Goal: Complete application form

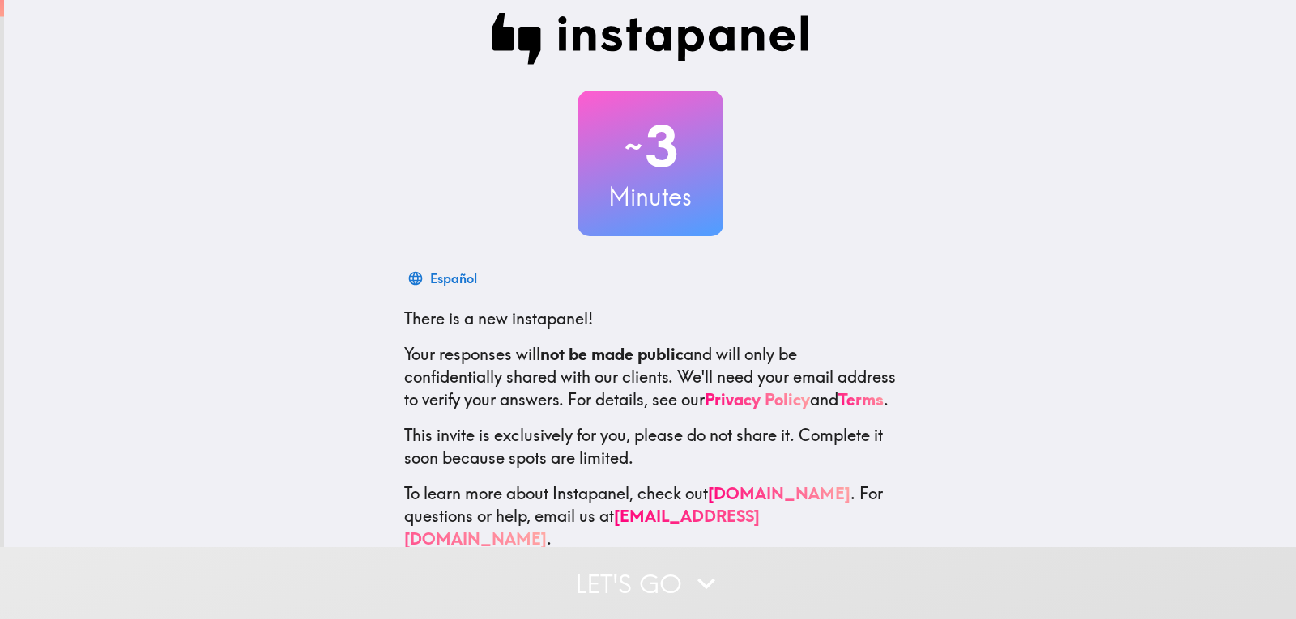
scroll to position [54, 0]
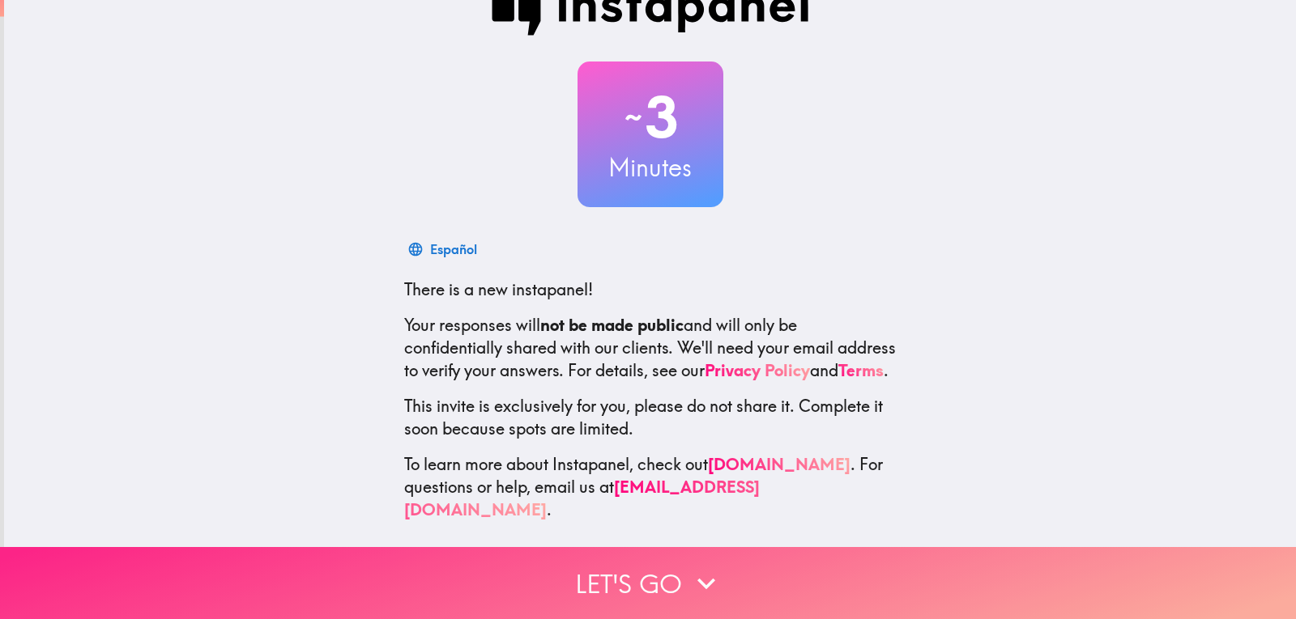
click at [660, 553] on button "Let's go" at bounding box center [648, 583] width 1296 height 72
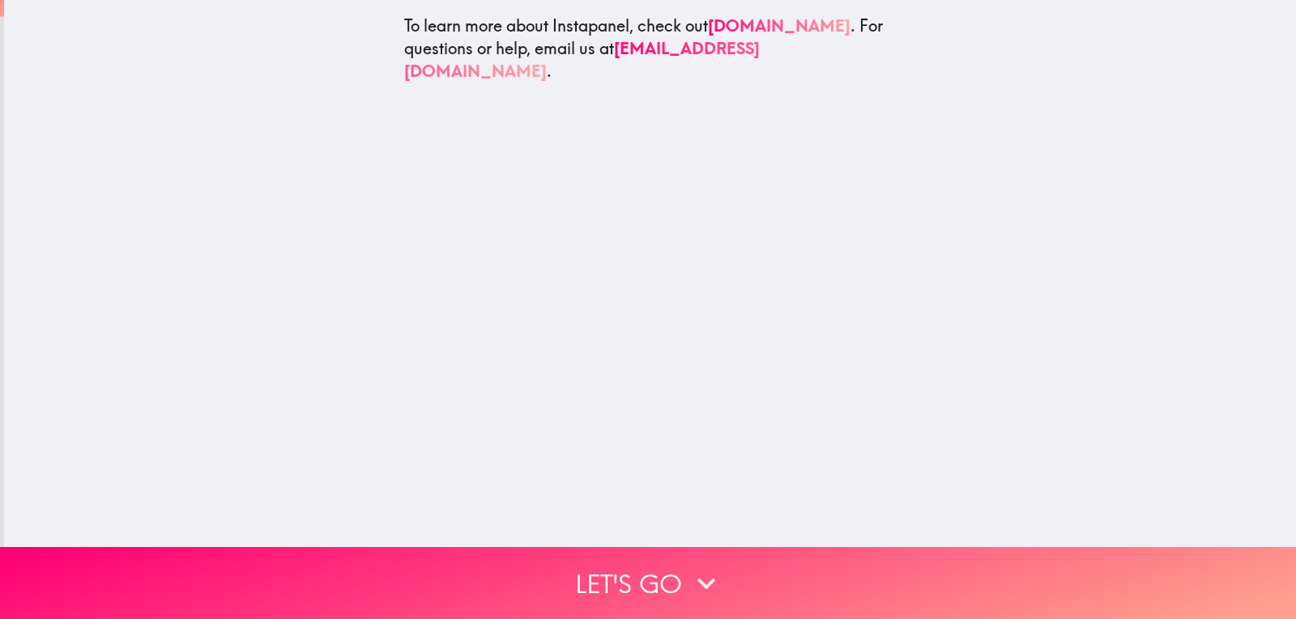
scroll to position [0, 0]
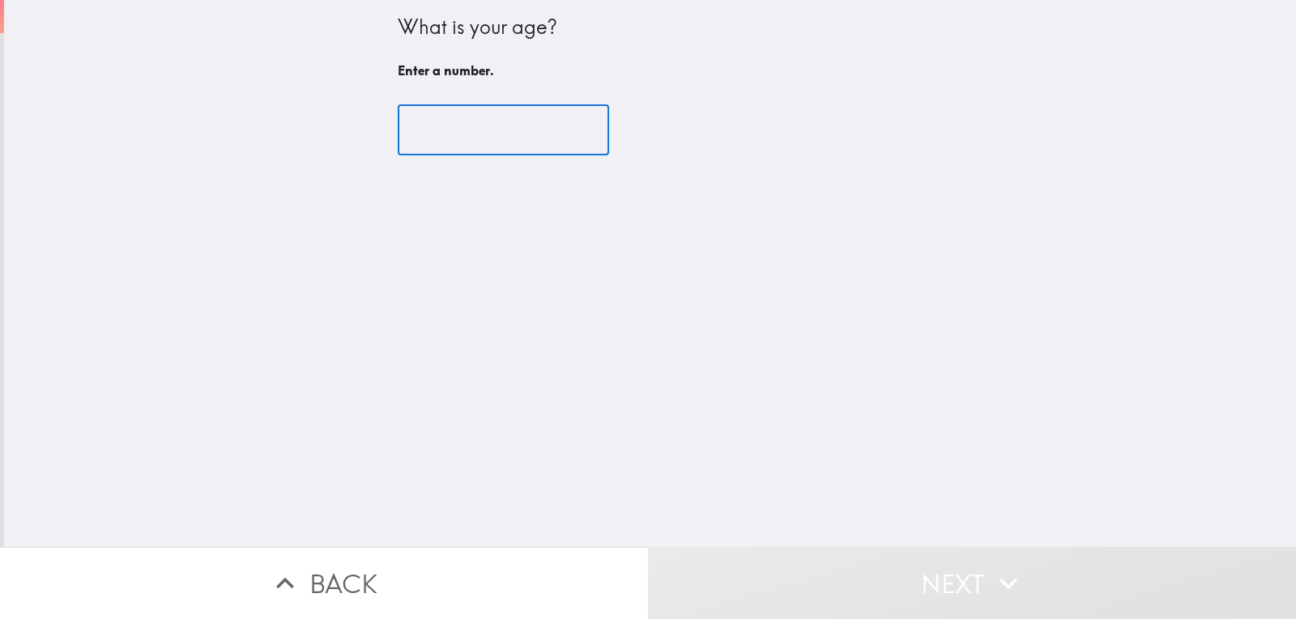
click at [477, 135] on input "number" at bounding box center [503, 130] width 211 height 50
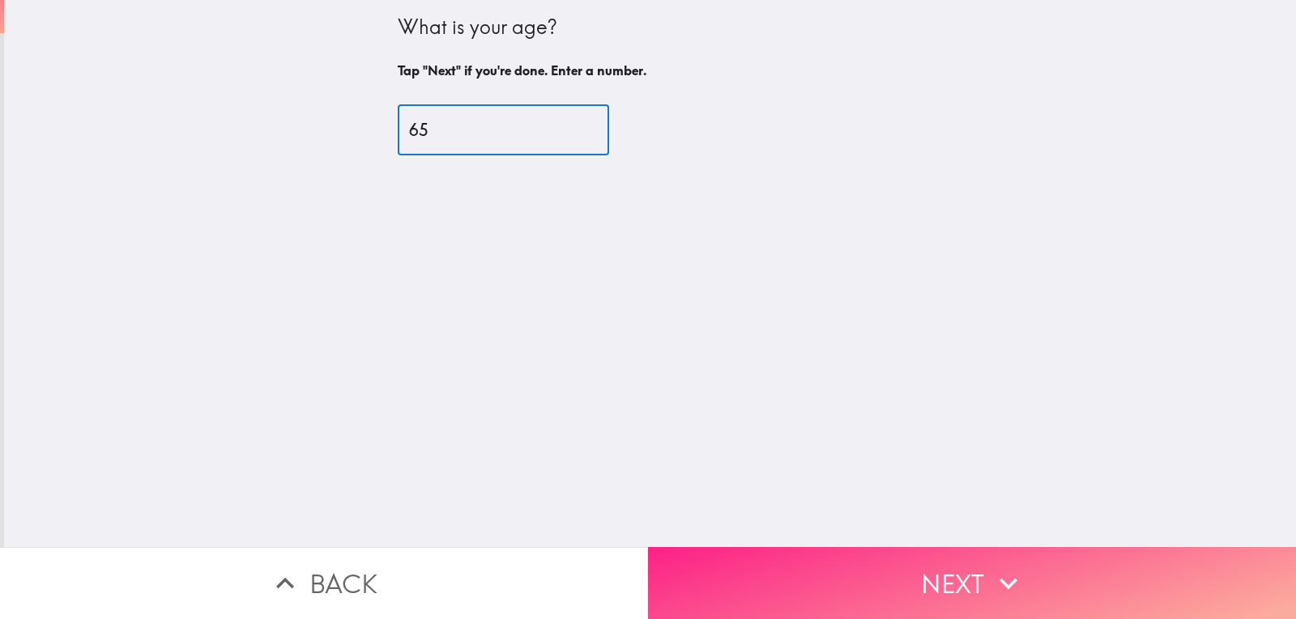
type input "65"
click at [813, 563] on button "Next" at bounding box center [972, 583] width 648 height 72
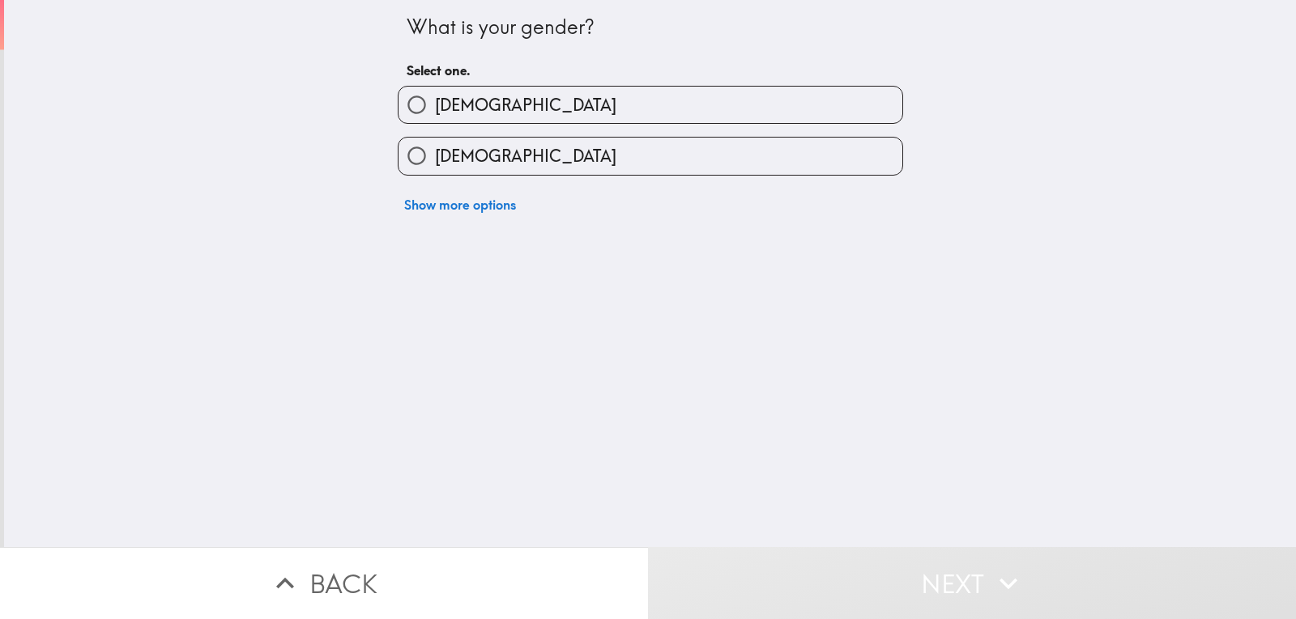
click at [469, 159] on span "[DEMOGRAPHIC_DATA]" at bounding box center [525, 156] width 181 height 23
click at [435, 159] on input "[DEMOGRAPHIC_DATA]" at bounding box center [416, 156] width 36 height 36
radio input "true"
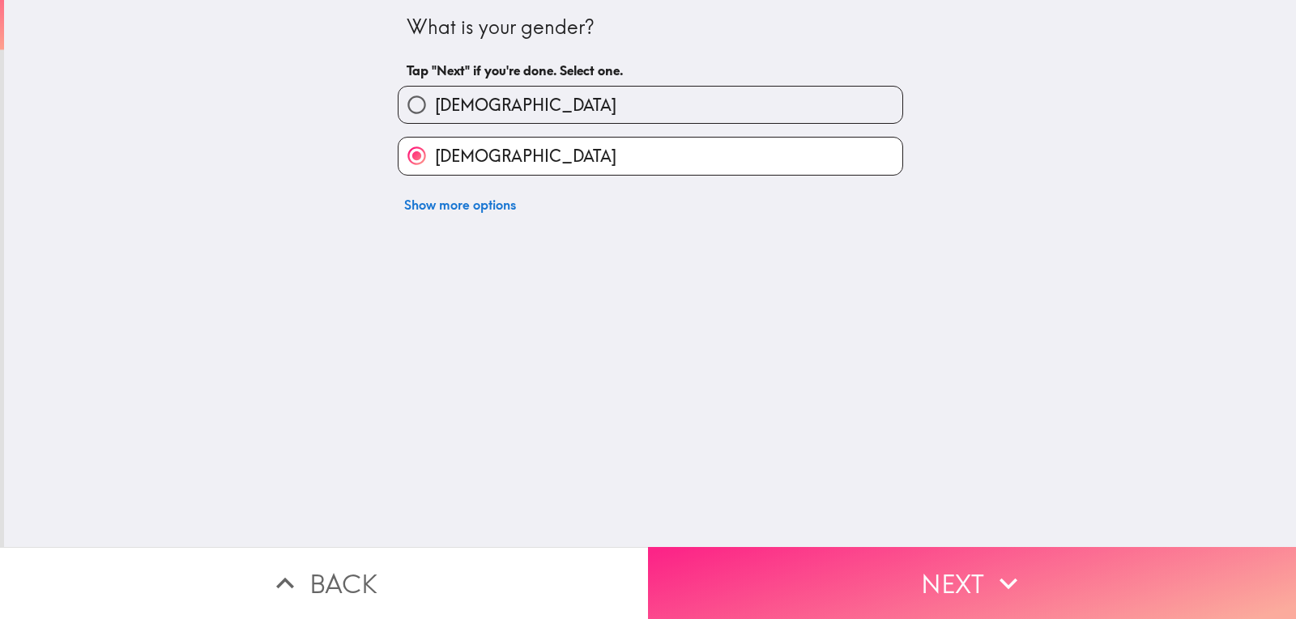
click at [864, 560] on button "Next" at bounding box center [972, 583] width 648 height 72
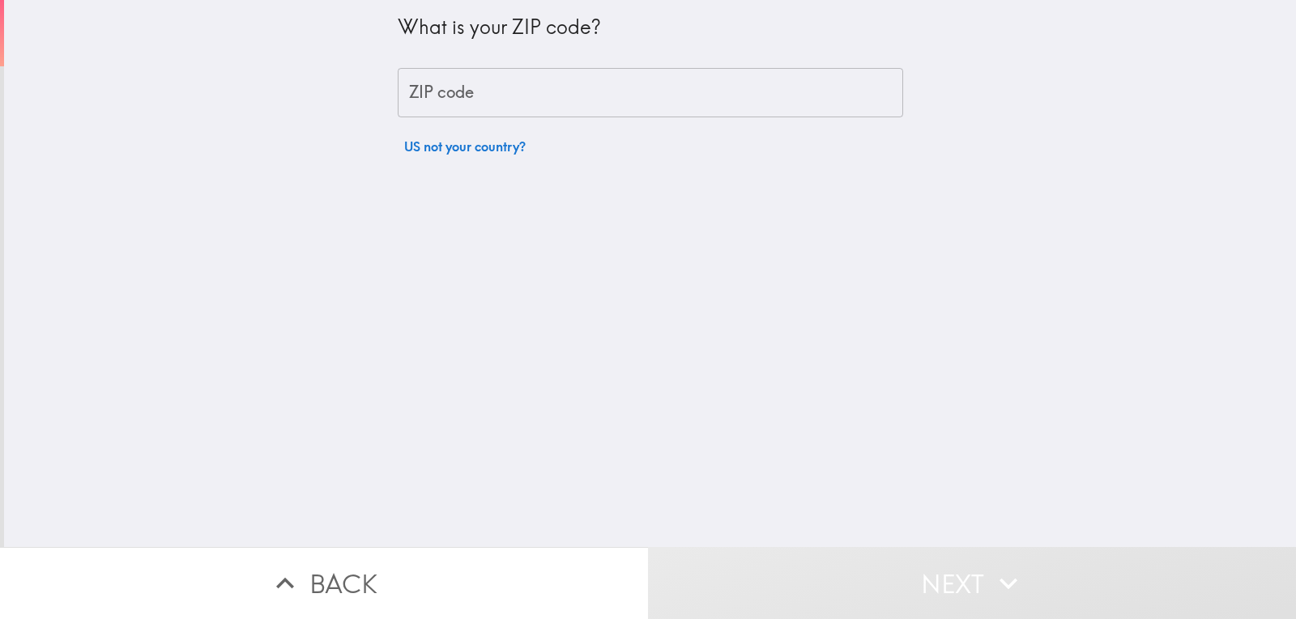
click at [475, 100] on input "ZIP code" at bounding box center [650, 93] width 505 height 50
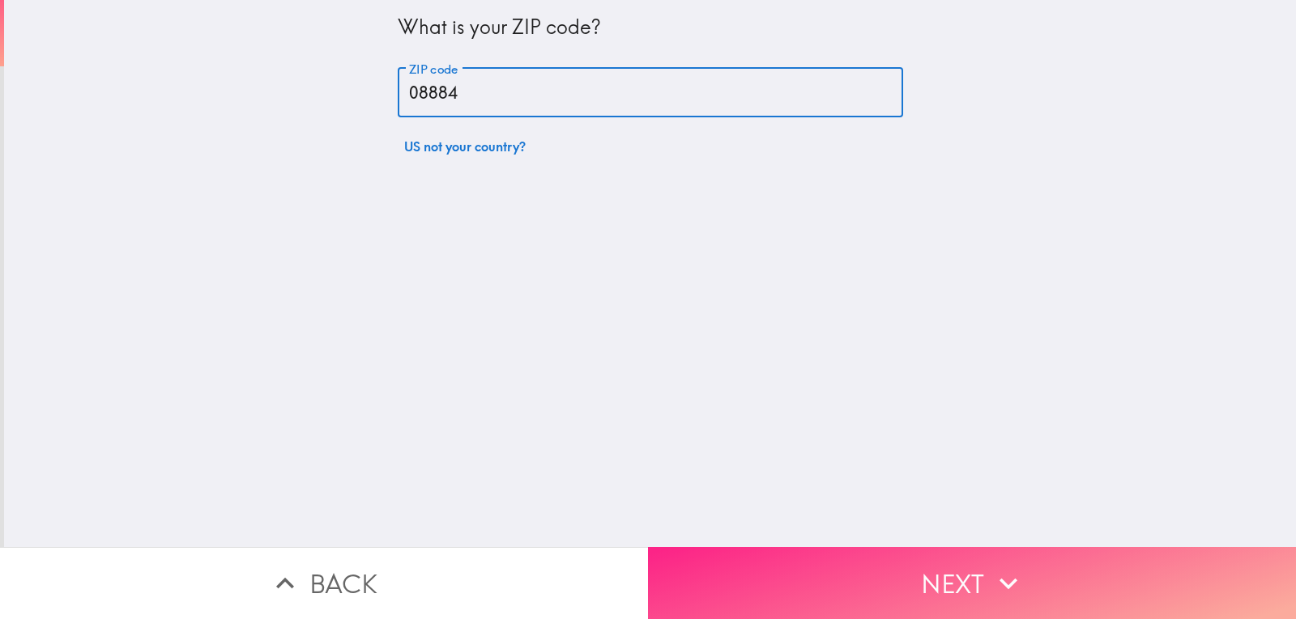
type input "08884"
click at [872, 556] on button "Next" at bounding box center [972, 583] width 648 height 72
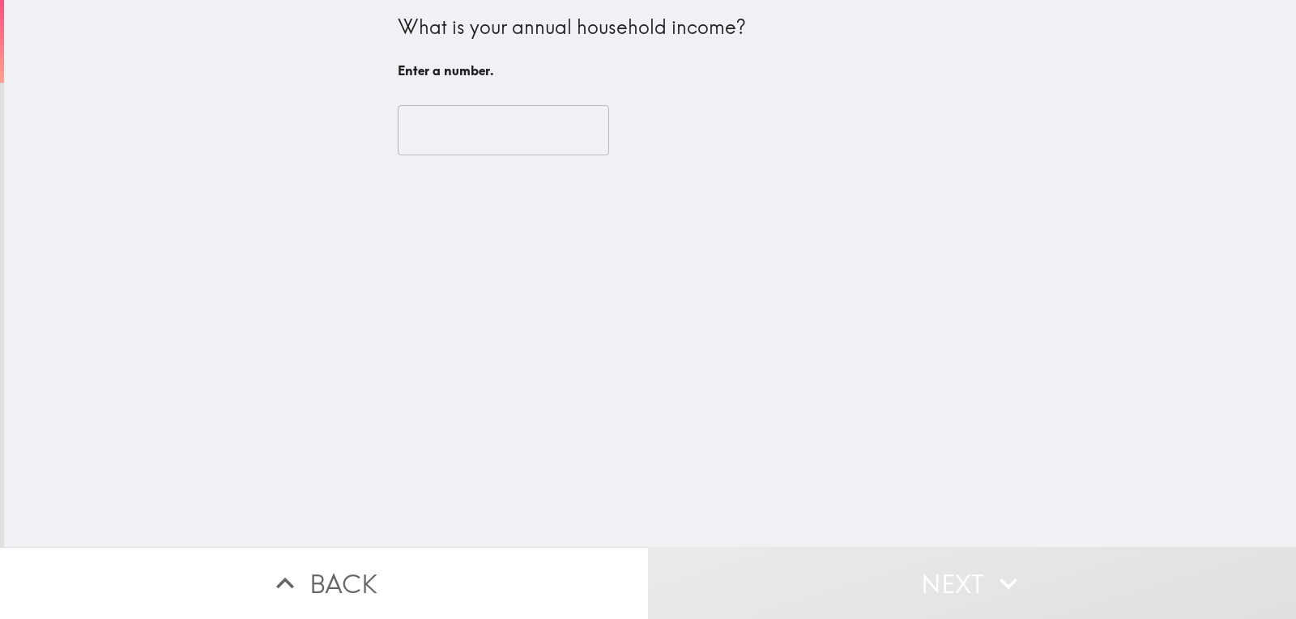
click at [448, 134] on input "number" at bounding box center [503, 130] width 211 height 50
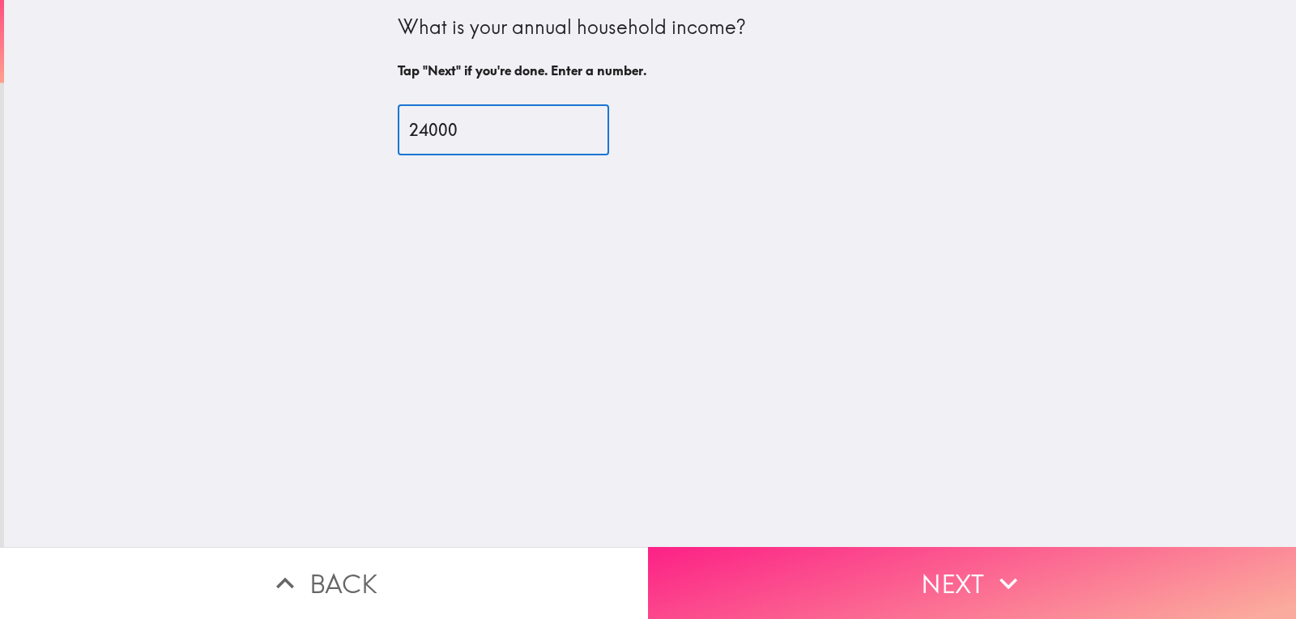
type input "24000"
click at [765, 547] on button "Next" at bounding box center [972, 583] width 648 height 72
